Goal: Find specific page/section: Find specific page/section

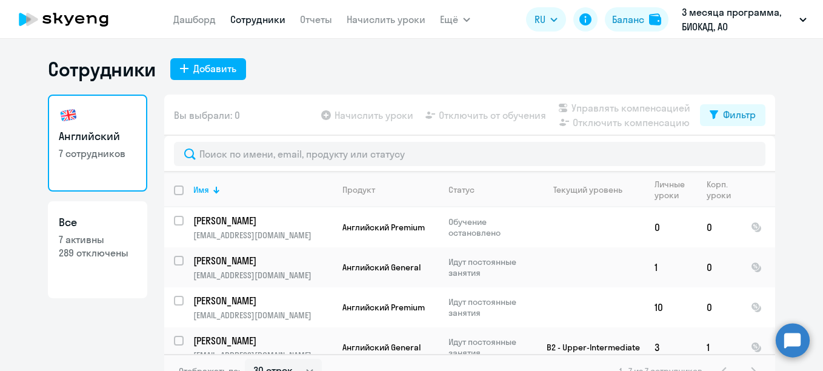
select select "30"
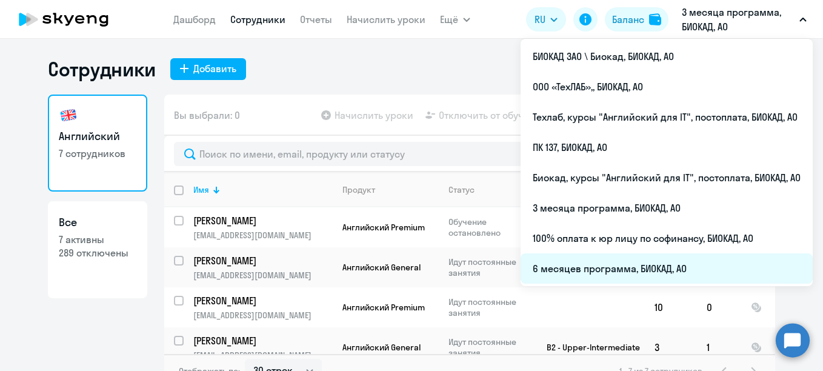
click at [598, 267] on li "6 месяцев программа, БИОКАД, АО" at bounding box center [666, 268] width 292 height 30
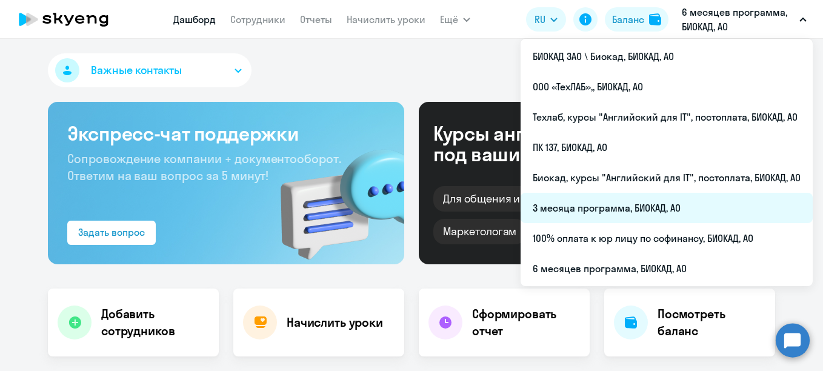
click at [547, 215] on li "3 месяца программа, БИОКАД, АО" at bounding box center [666, 208] width 292 height 30
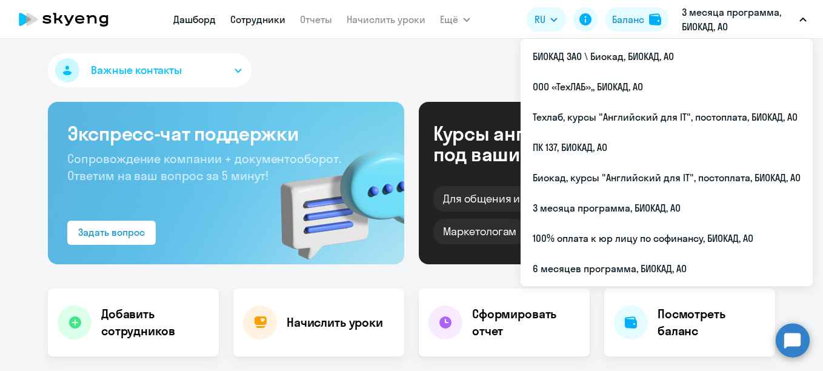
click at [256, 17] on link "Сотрудники" at bounding box center [257, 19] width 55 height 12
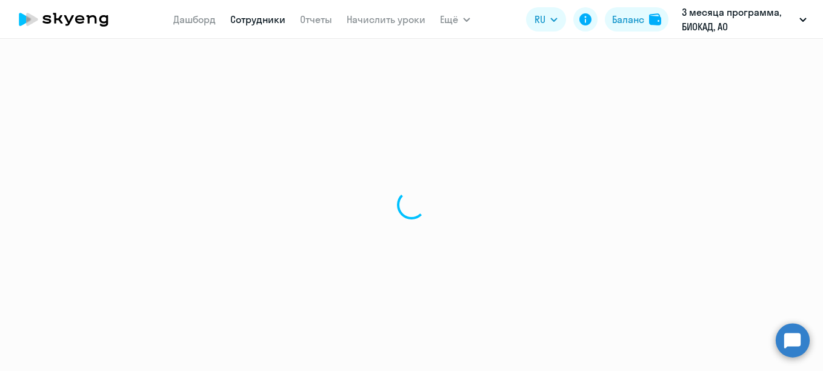
select select "30"
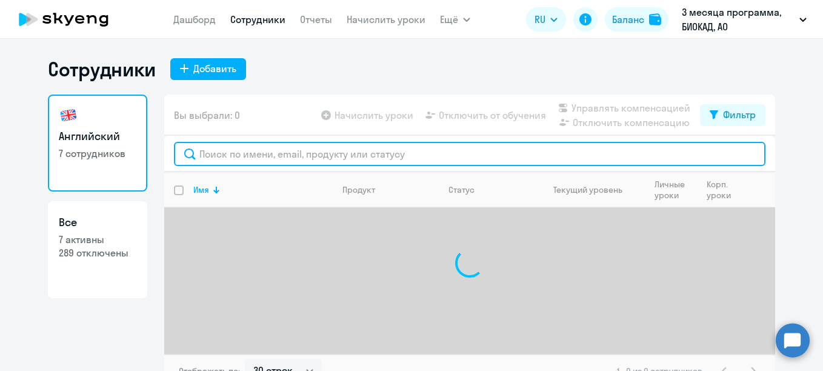
click at [274, 148] on input "text" at bounding box center [469, 154] width 591 height 24
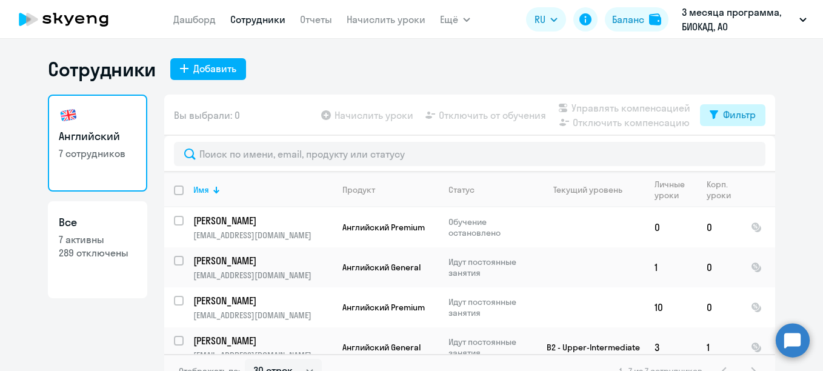
click at [713, 122] on button "Фильтр" at bounding box center [732, 115] width 65 height 22
click at [743, 147] on label at bounding box center [741, 154] width 21 height 15
click at [731, 154] on input "checkbox" at bounding box center [730, 154] width 1 height 1
checkbox input "true"
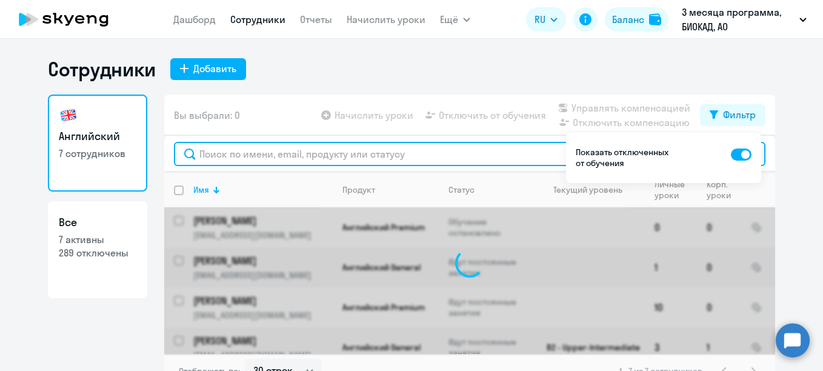
click at [469, 158] on input "text" at bounding box center [469, 154] width 591 height 24
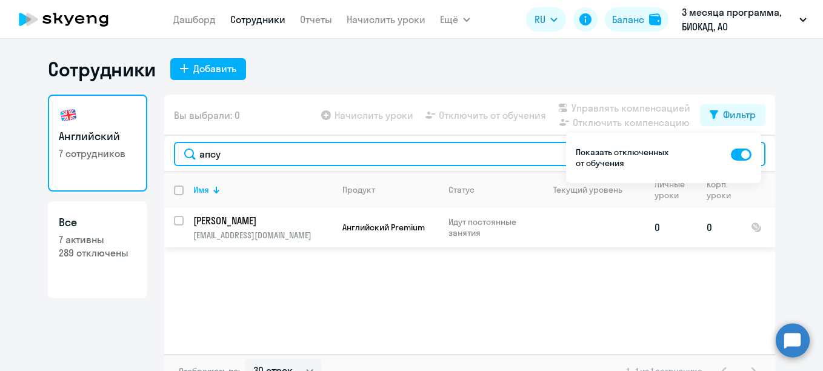
type input "апсу"
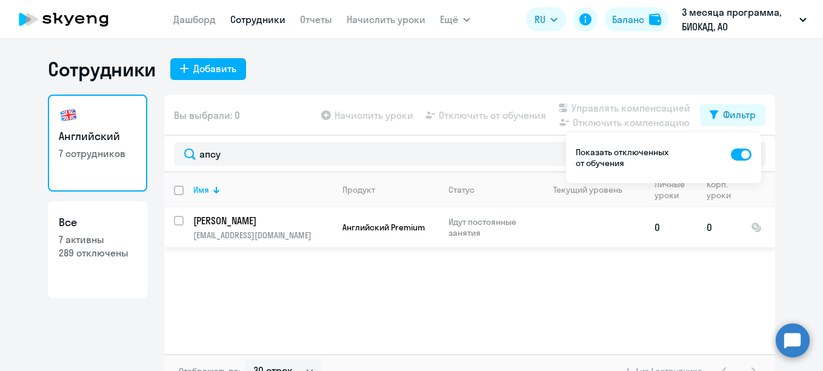
click at [237, 222] on p "[PERSON_NAME]" at bounding box center [261, 220] width 137 height 13
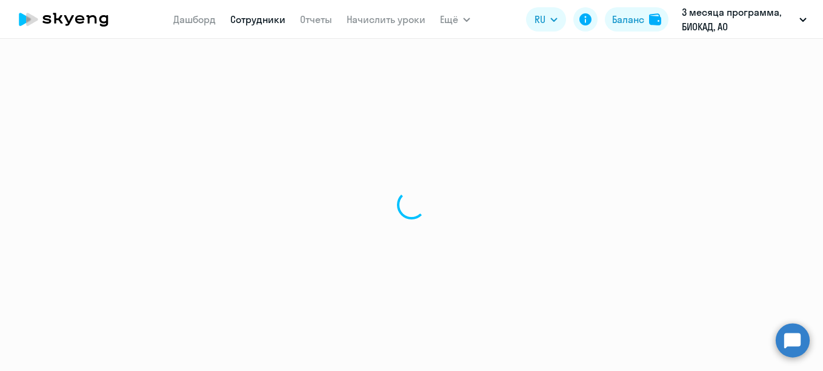
select select "english"
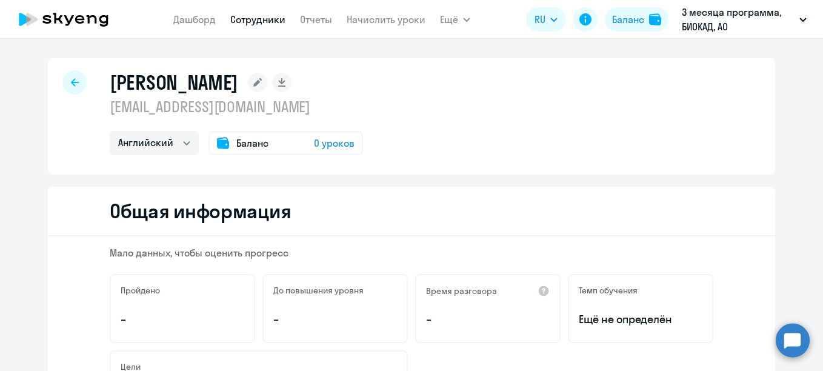
click at [71, 84] on icon at bounding box center [75, 82] width 8 height 8
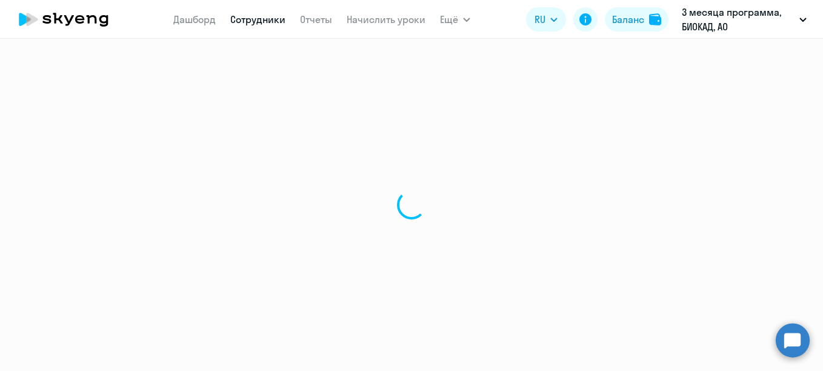
select select "30"
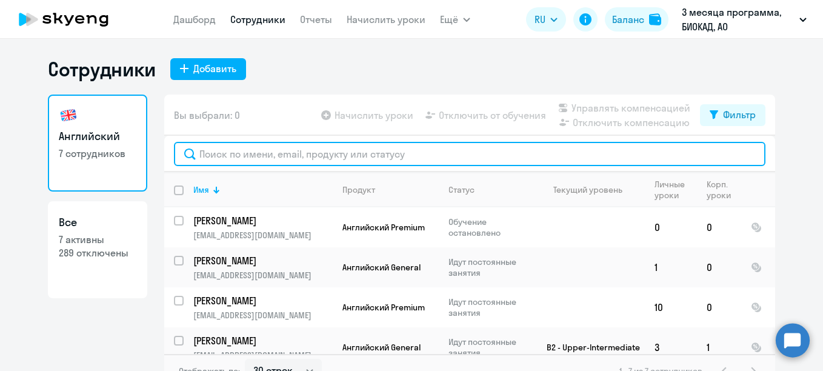
click at [564, 159] on input "text" at bounding box center [469, 154] width 591 height 24
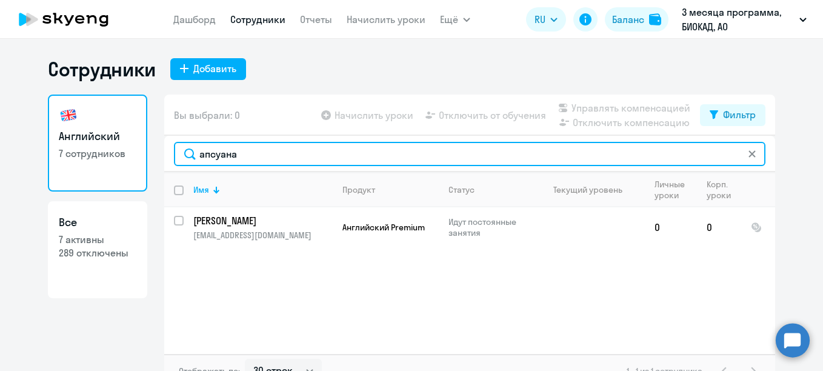
type input "апсуана"
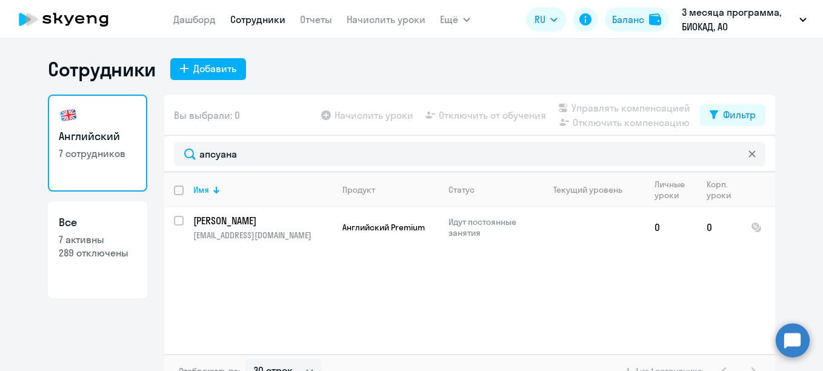
click at [400, 73] on div "Сотрудники Добавить" at bounding box center [411, 69] width 727 height 24
